Goal: Task Accomplishment & Management: Manage account settings

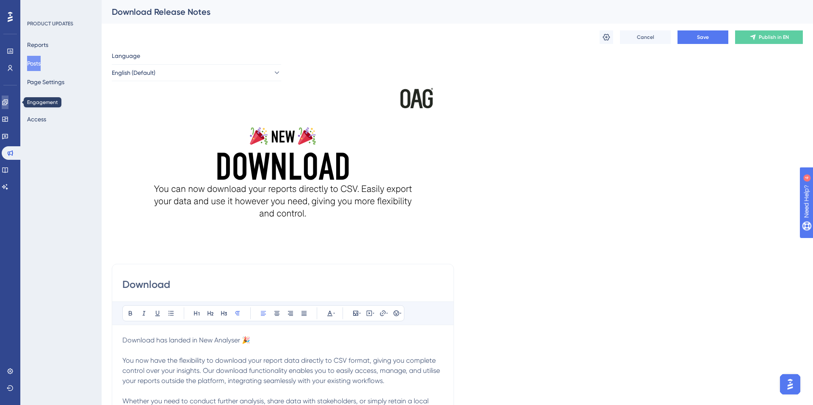
click at [8, 101] on icon at bounding box center [5, 102] width 7 height 7
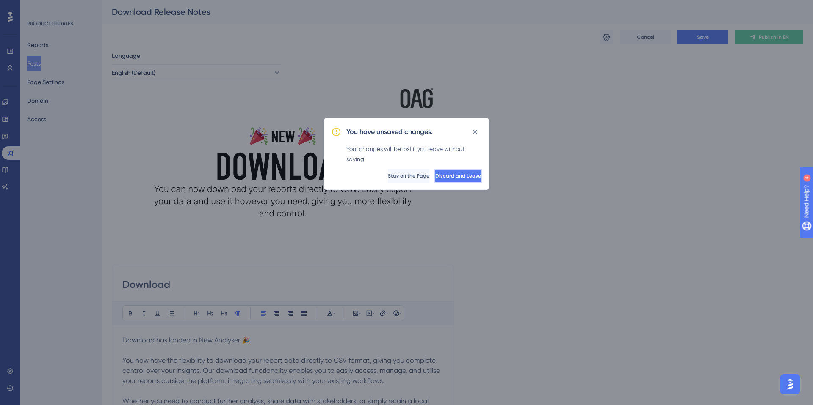
click at [445, 177] on span "Discard and Leave" at bounding box center [458, 176] width 46 height 7
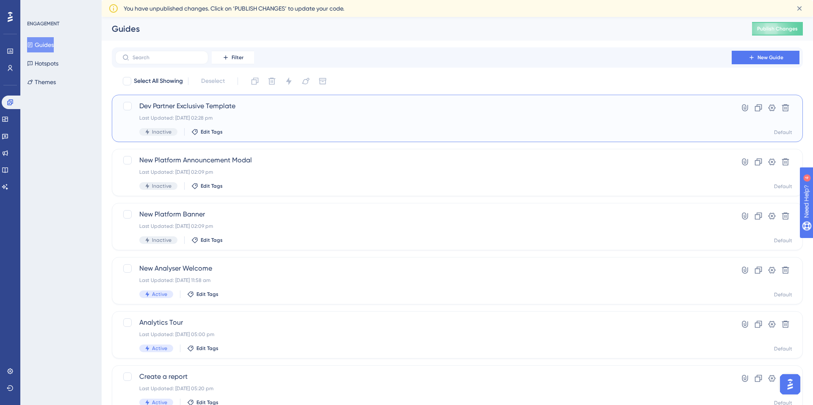
click at [230, 111] on span "Dev Partner Exclusive Template" at bounding box center [423, 106] width 568 height 10
click at [763, 110] on button at bounding box center [758, 108] width 14 height 14
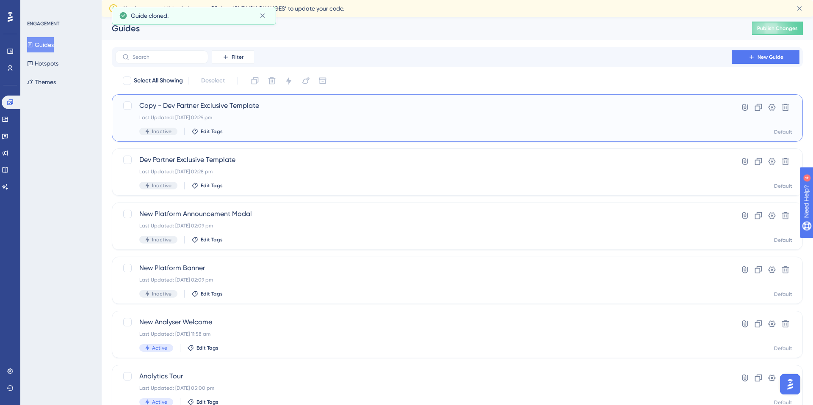
click at [202, 109] on span "Copy - Dev Partner Exclusive Template" at bounding box center [423, 106] width 568 height 10
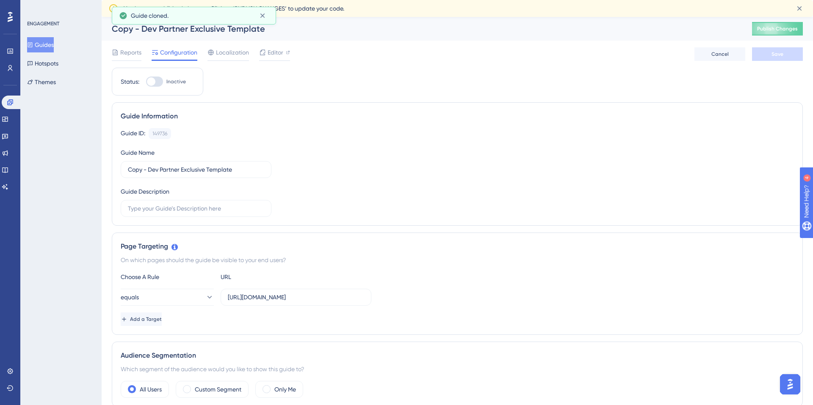
click at [143, 31] on div "Copy - Dev Partner Exclusive Template" at bounding box center [421, 29] width 619 height 12
click at [141, 30] on div "Copy - Dev Partner Exclusive Template" at bounding box center [421, 29] width 619 height 12
click at [130, 50] on span "Reports" at bounding box center [130, 52] width 21 height 10
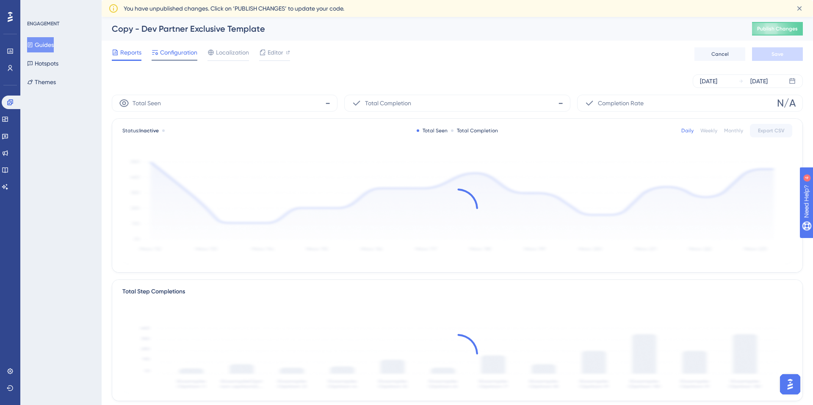
click at [172, 52] on span "Configuration" at bounding box center [178, 52] width 37 height 10
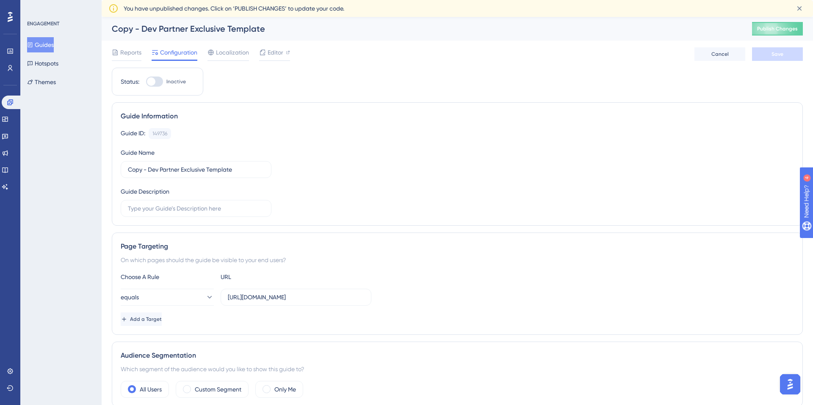
scroll to position [1, 0]
drag, startPoint x: 115, startPoint y: 166, endPoint x: 70, endPoint y: 164, distance: 44.9
click at [210, 169] on input "Dev Partner Exclusive Template" at bounding box center [196, 168] width 136 height 9
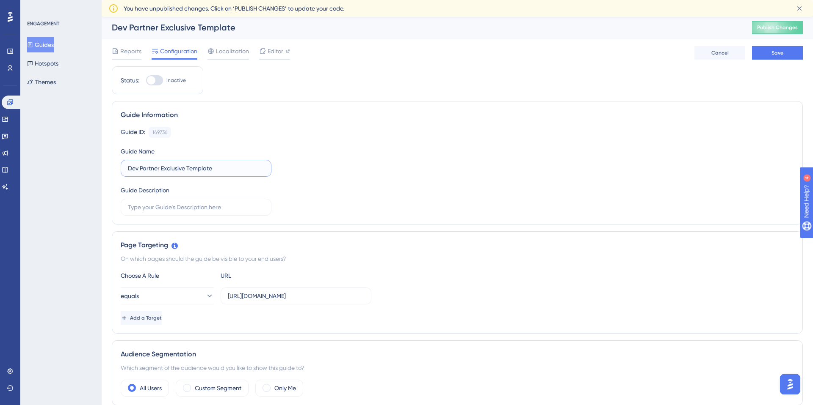
click at [210, 169] on input "Dev Partner Exclusive Template" at bounding box center [196, 168] width 136 height 9
type input "Dev Partner Exclusive - Download + Edit Pie"
click at [316, 193] on div "Guide ID: 149736 Copy Guide Name Dev Partner Exclusive - Download + Edit Pie Gu…" at bounding box center [457, 171] width 673 height 89
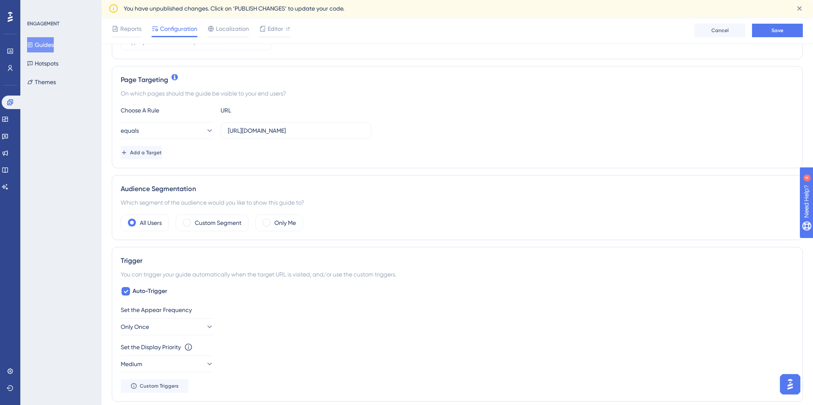
scroll to position [171, 0]
click at [196, 227] on label "Custom Segment" at bounding box center [218, 223] width 47 height 10
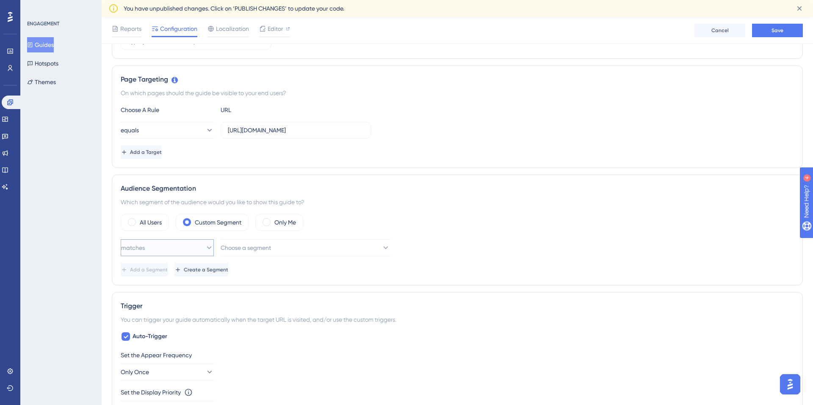
click at [164, 248] on button "matches" at bounding box center [167, 248] width 93 height 17
click at [271, 251] on span "Choose a segment" at bounding box center [246, 248] width 50 height 10
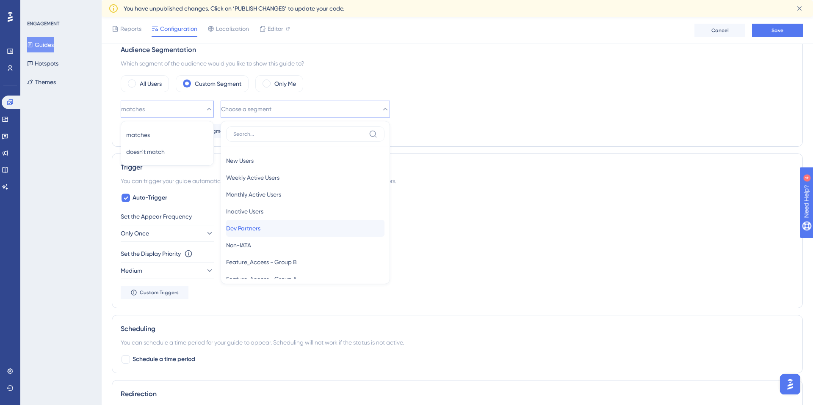
click at [260, 231] on span "Dev Partners" at bounding box center [243, 228] width 34 height 10
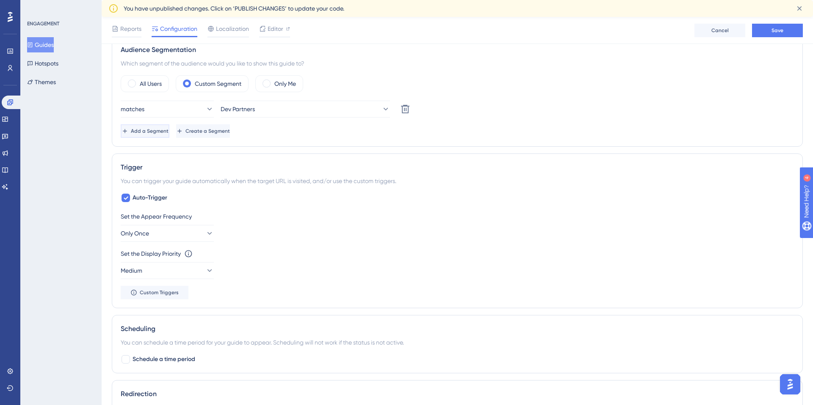
click at [168, 130] on span "Add a Segment" at bounding box center [150, 131] width 38 height 7
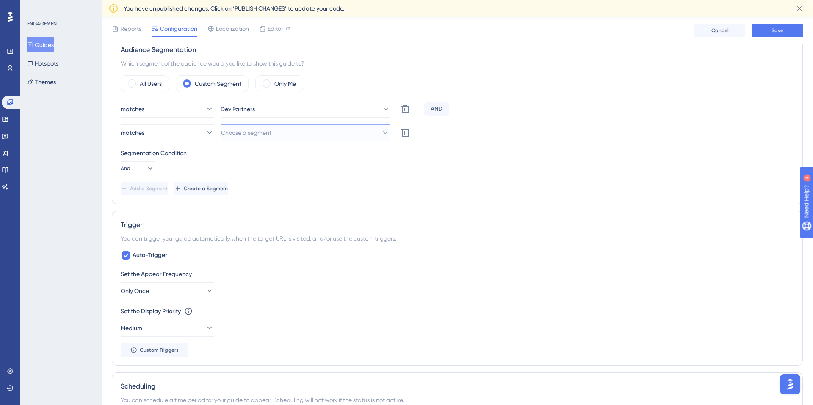
click at [251, 132] on span "Choose a segment" at bounding box center [246, 133] width 50 height 10
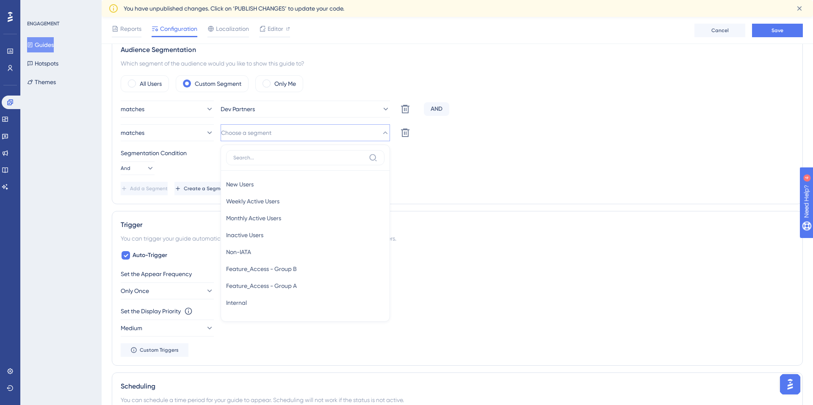
scroll to position [339, 0]
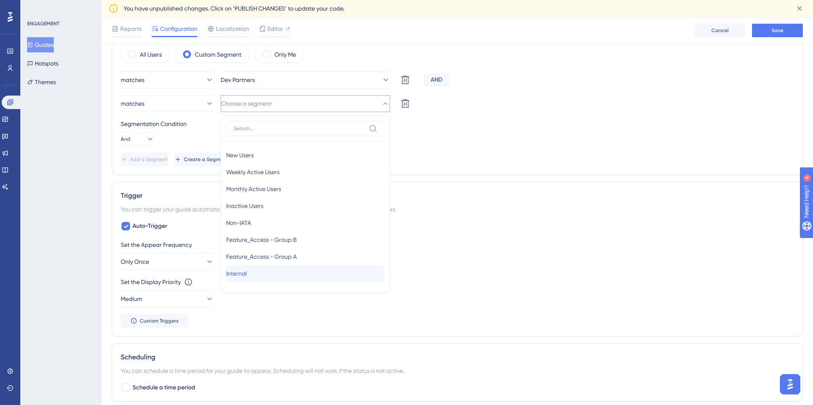
click at [259, 270] on div "Internal Internal" at bounding box center [305, 273] width 158 height 17
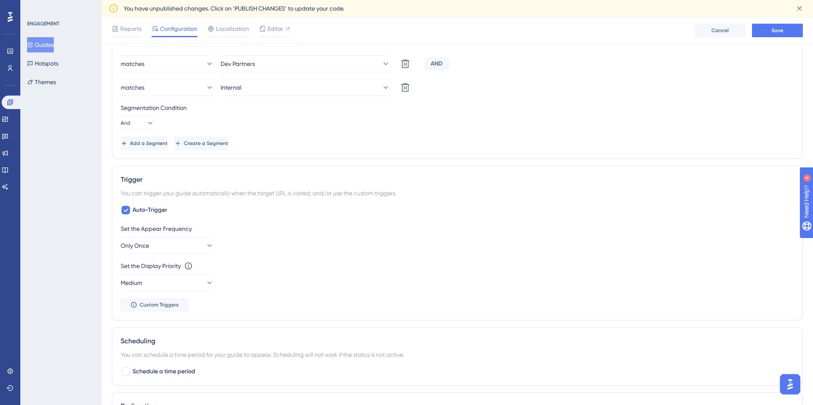
scroll to position [396, 0]
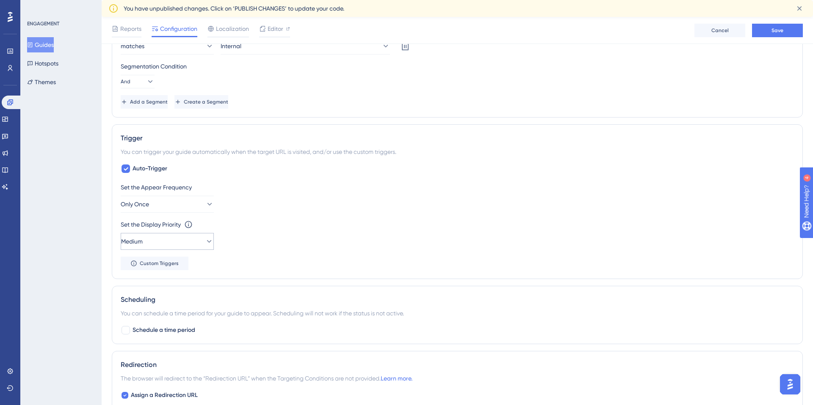
drag, startPoint x: 181, startPoint y: 254, endPoint x: 184, endPoint y: 250, distance: 5.2
click at [181, 254] on div "Set the Appear Frequency Only Once Set the Display Priority This option will se…" at bounding box center [457, 226] width 673 height 88
click at [185, 248] on button "Medium" at bounding box center [167, 241] width 93 height 17
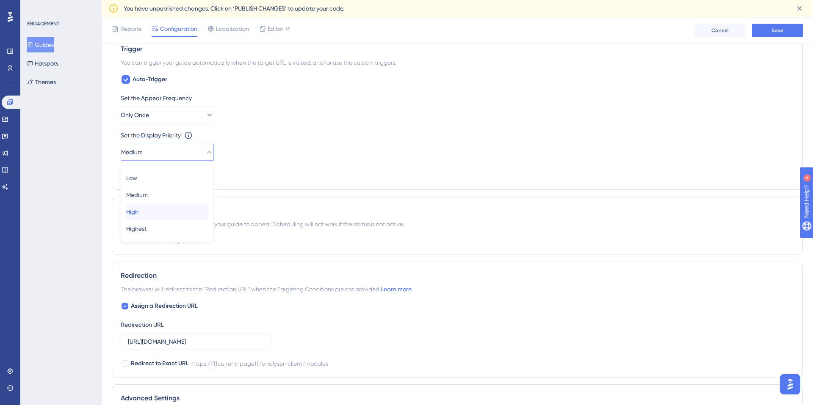
click at [164, 216] on div "High High" at bounding box center [167, 212] width 82 height 17
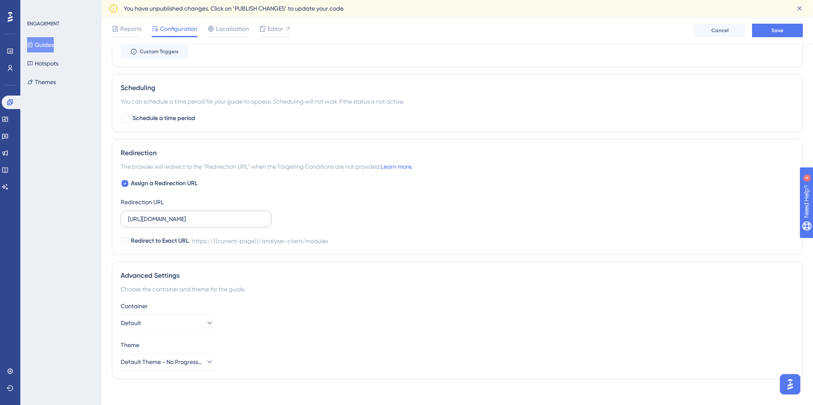
scroll to position [616, 0]
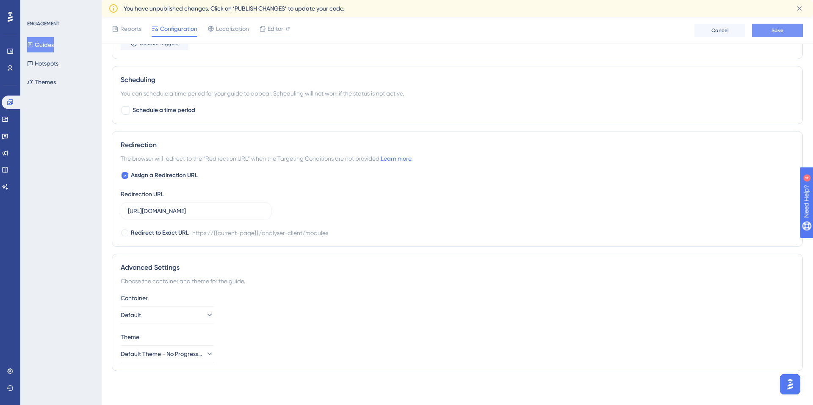
click at [770, 31] on button "Save" at bounding box center [777, 31] width 51 height 14
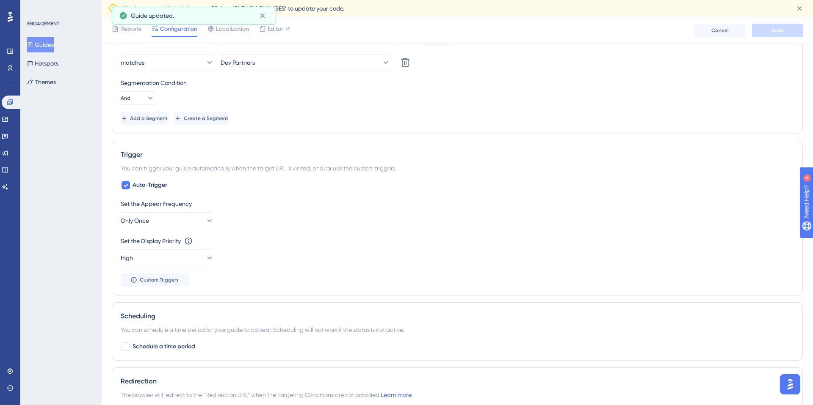
scroll to position [0, 0]
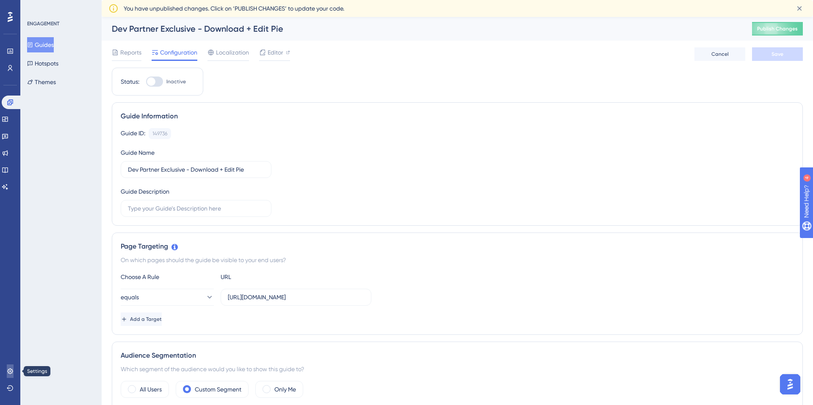
click at [7, 369] on link at bounding box center [10, 372] width 7 height 14
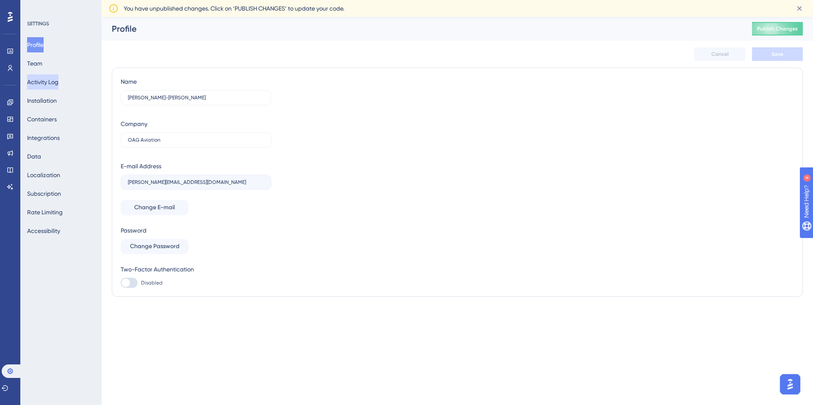
click at [51, 85] on button "Activity Log" at bounding box center [42, 81] width 31 height 15
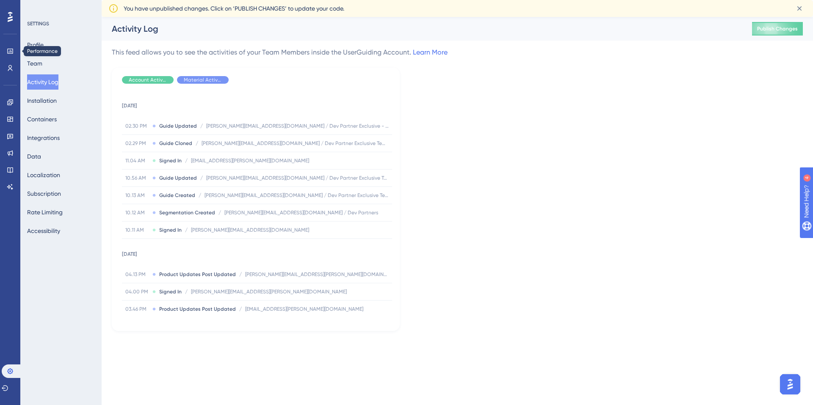
click at [11, 19] on icon at bounding box center [10, 17] width 5 height 10
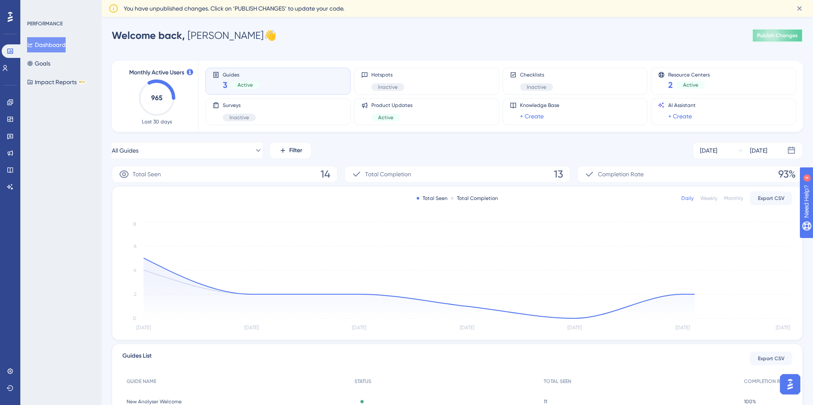
click at [796, 41] on button "Publish Changes" at bounding box center [777, 36] width 51 height 14
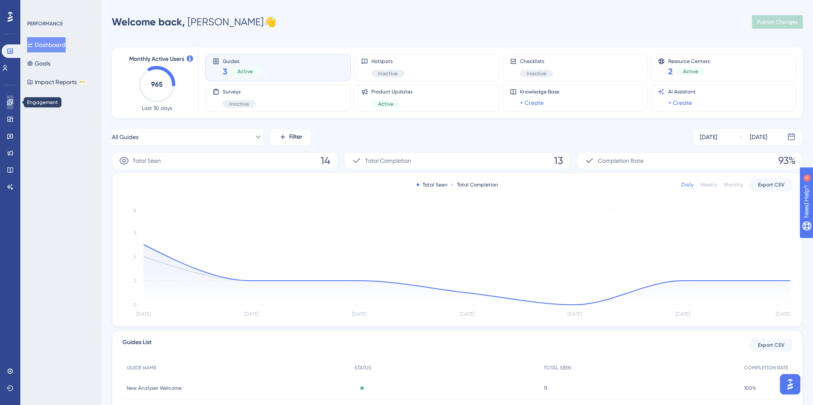
click at [8, 104] on icon at bounding box center [10, 102] width 7 height 7
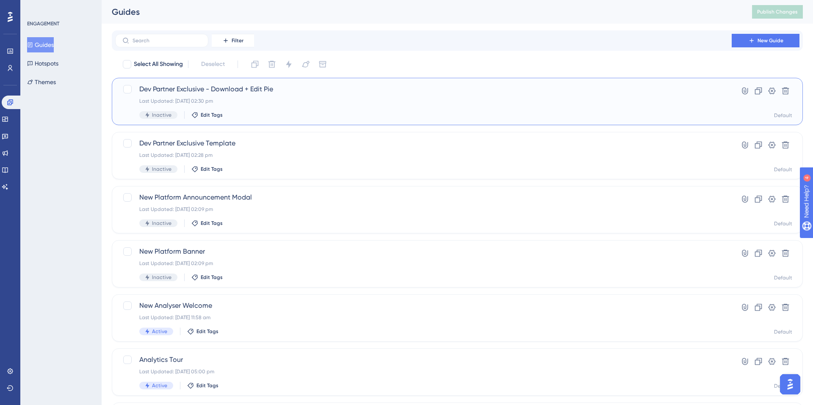
click at [265, 98] on div "Last Updated: [DATE] 02:30 pm" at bounding box center [423, 101] width 568 height 7
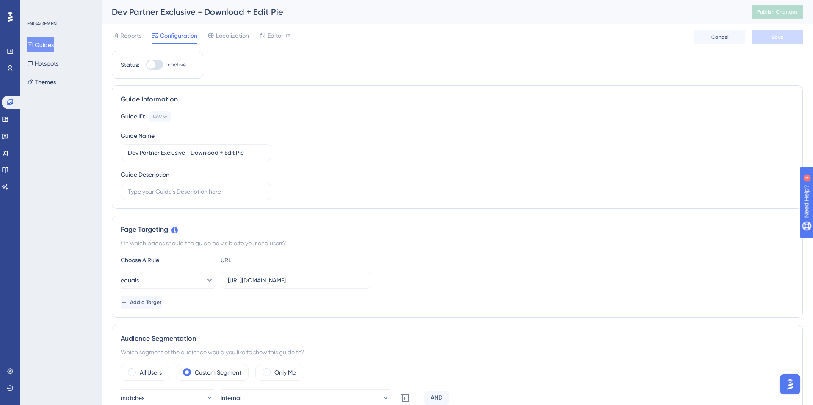
click at [155, 67] on div at bounding box center [154, 65] width 17 height 10
click at [146, 65] on input "Inactive" at bounding box center [146, 65] width 0 height 0
checkbox input "true"
click at [779, 35] on span "Save" at bounding box center [777, 37] width 12 height 7
click at [326, 279] on input "[URL][DOMAIN_NAME]" at bounding box center [296, 280] width 136 height 9
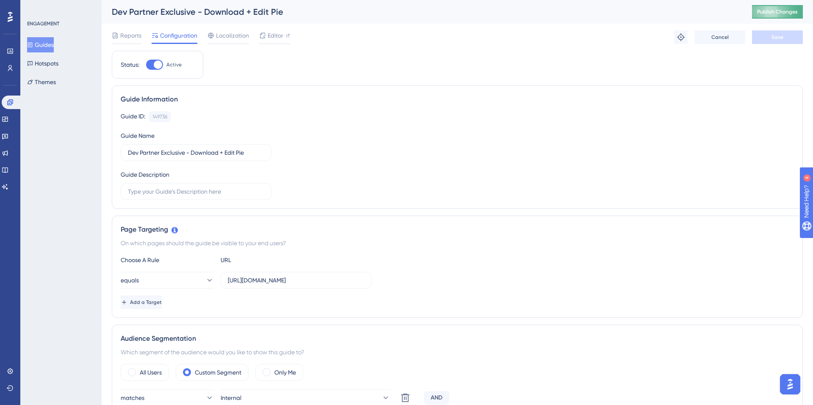
click at [775, 15] on button "Publish Changes" at bounding box center [777, 12] width 51 height 14
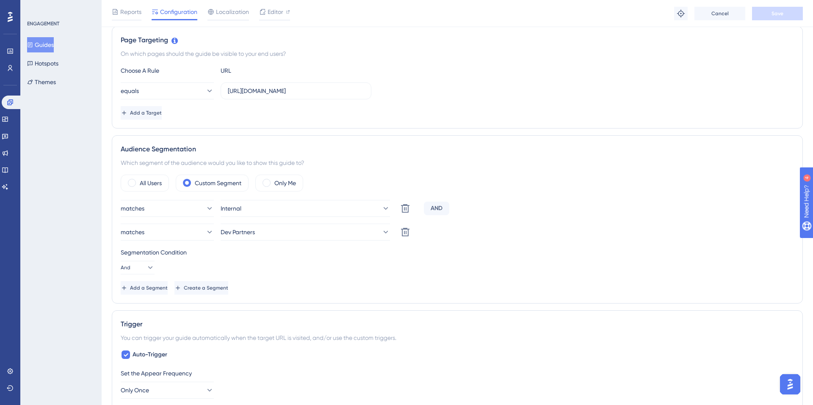
scroll to position [193, 0]
click at [424, 207] on div "AND" at bounding box center [436, 208] width 25 height 14
click at [434, 207] on div "AND" at bounding box center [436, 208] width 25 height 14
click at [439, 209] on div "AND" at bounding box center [436, 208] width 25 height 14
click at [437, 212] on div "AND" at bounding box center [436, 208] width 25 height 14
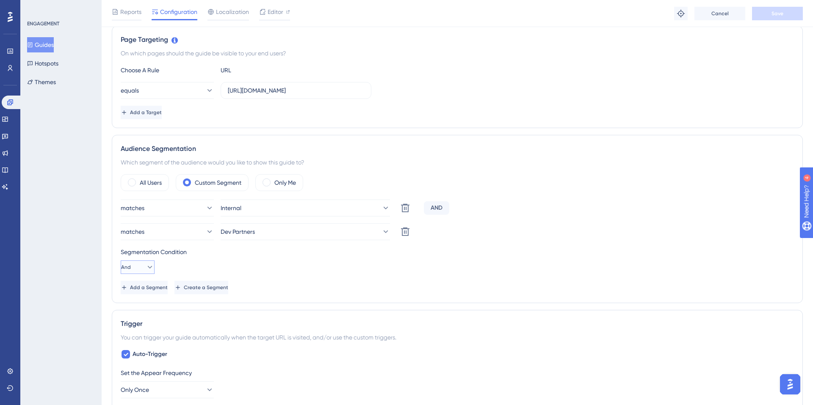
click at [146, 262] on button "And" at bounding box center [138, 268] width 34 height 14
click at [138, 312] on div "Or Or" at bounding box center [138, 308] width 16 height 17
click at [769, 17] on button "Save" at bounding box center [777, 14] width 51 height 14
click at [8, 39] on div "Performance Users" at bounding box center [10, 49] width 14 height 51
click at [7, 47] on link at bounding box center [10, 51] width 7 height 14
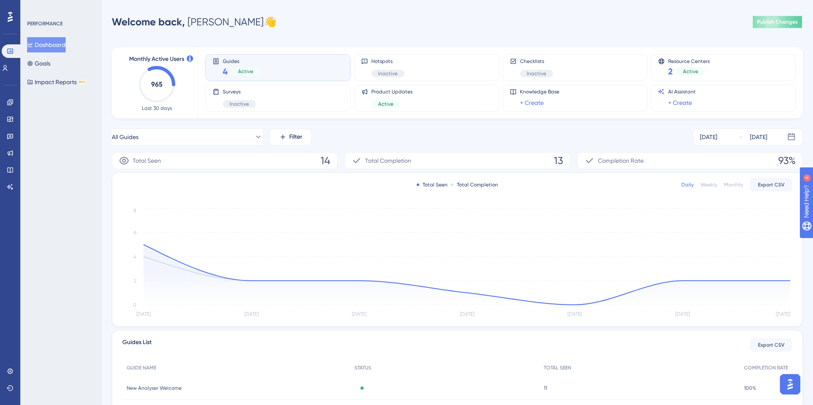
click at [790, 23] on span "Publish Changes" at bounding box center [777, 22] width 41 height 7
